Goal: Navigation & Orientation: Find specific page/section

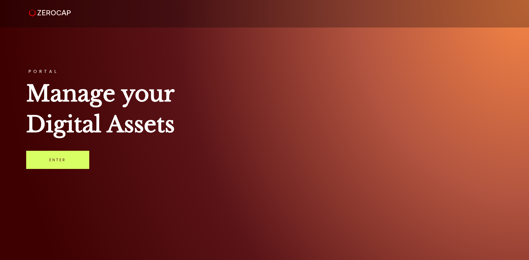
click at [75, 160] on link "Enter" at bounding box center [57, 160] width 63 height 18
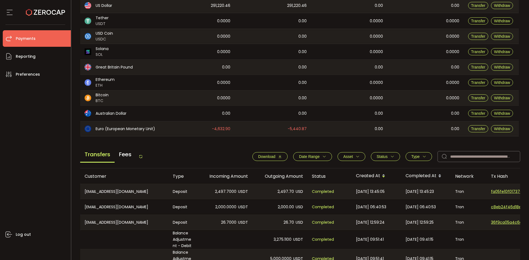
scroll to position [55, 0]
